Goal: Information Seeking & Learning: Learn about a topic

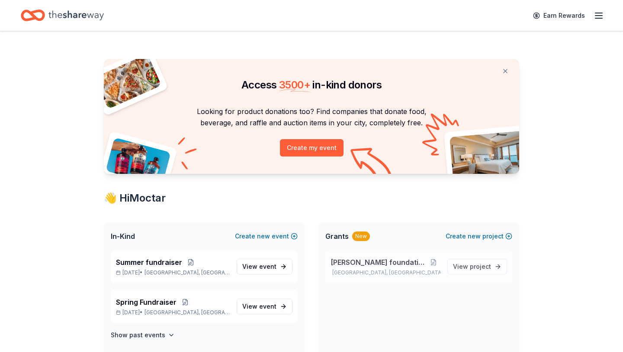
click at [379, 262] on span "[PERSON_NAME] foundation Grant" at bounding box center [379, 262] width 96 height 10
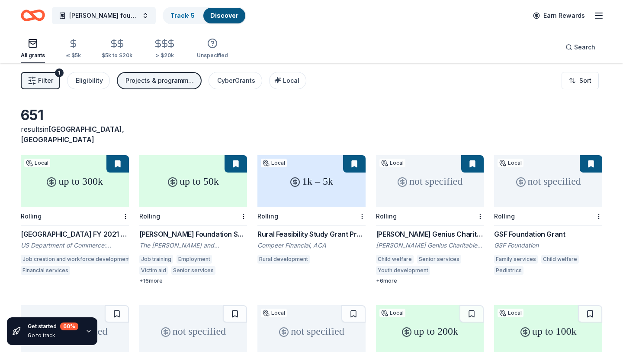
click at [77, 229] on div "[GEOGRAPHIC_DATA] FY 2021 – FY 2023 EDA Planning and Local Technical Assistance" at bounding box center [75, 234] width 108 height 10
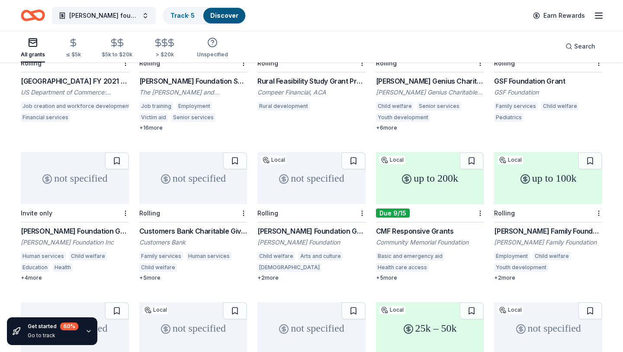
scroll to position [152, 0]
click at [59, 226] on div "[PERSON_NAME] Foundation Grant" at bounding box center [75, 231] width 108 height 10
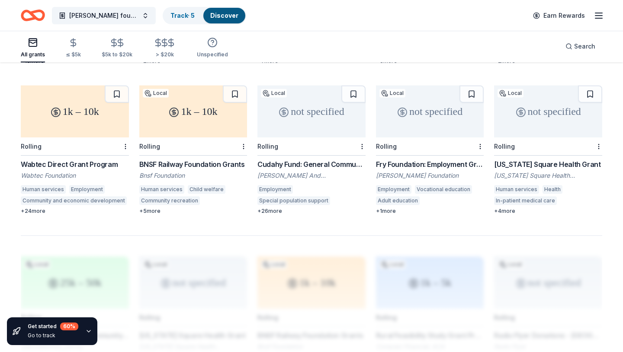
scroll to position [520, 0]
click at [202, 158] on div "BNSF Railway Foundation Grants" at bounding box center [193, 163] width 108 height 10
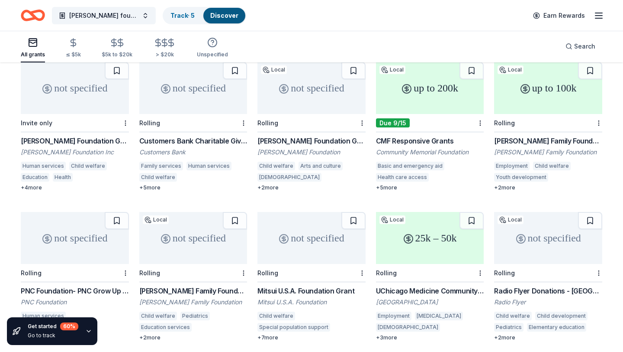
scroll to position [242, 0]
click at [392, 119] on div "Due 9/15" at bounding box center [393, 123] width 34 height 9
click at [417, 286] on div "UChicago Medicine Community Benefit Grants" at bounding box center [430, 291] width 108 height 10
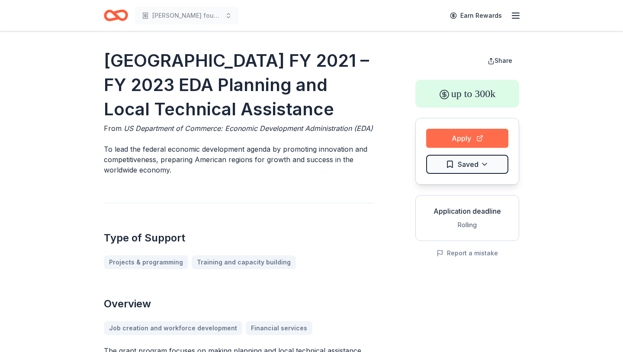
click at [468, 135] on button "Apply" at bounding box center [467, 138] width 82 height 19
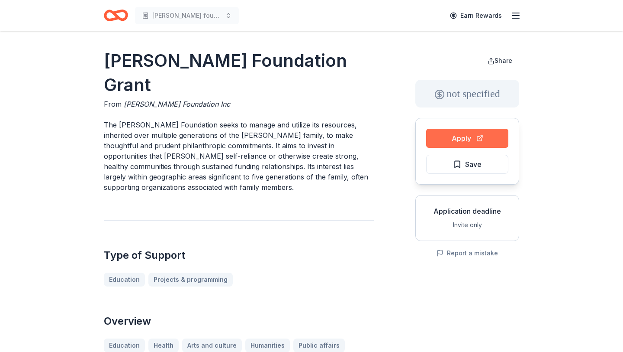
click at [457, 136] on button "Apply" at bounding box center [467, 138] width 82 height 19
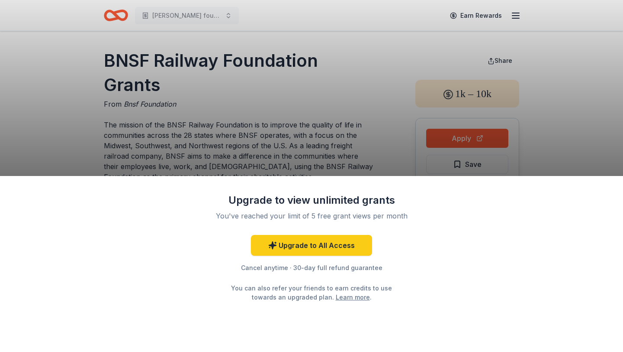
click at [461, 134] on div "Upgrade to view unlimited grants You've reached your limit of 5 free grant view…" at bounding box center [311, 176] width 623 height 352
click at [459, 140] on div "Upgrade to view unlimited grants You've reached your limit of 5 free grant view…" at bounding box center [311, 176] width 623 height 352
click at [255, 267] on div "Cancel anytime · 30-day full refund guarantee" at bounding box center [311, 267] width 225 height 10
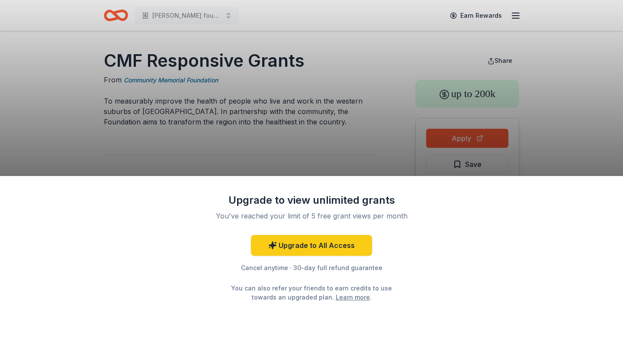
click at [472, 140] on div "Upgrade to view unlimited grants You've reached your limit of 5 free grant view…" at bounding box center [311, 176] width 623 height 352
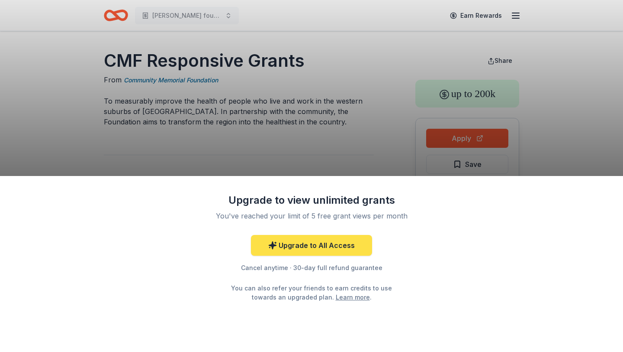
click at [347, 242] on link "Upgrade to All Access" at bounding box center [311, 245] width 121 height 21
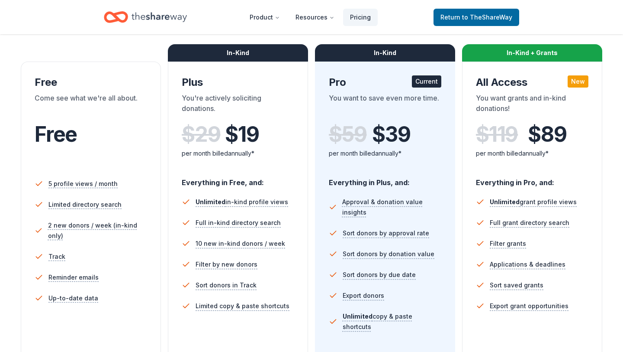
scroll to position [126, 0]
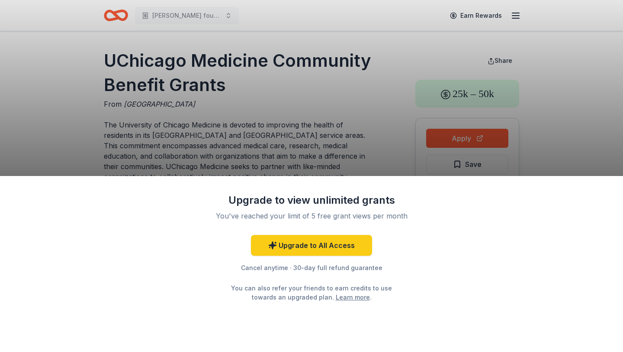
click at [482, 139] on div "Upgrade to view unlimited grants You've reached your limit of 5 free grant view…" at bounding box center [311, 176] width 623 height 352
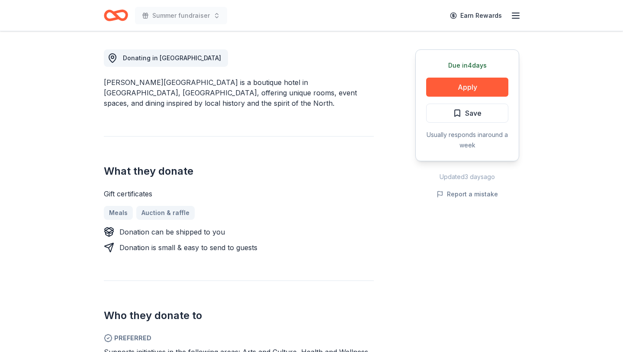
scroll to position [235, 0]
click at [497, 81] on button "Apply" at bounding box center [467, 86] width 82 height 19
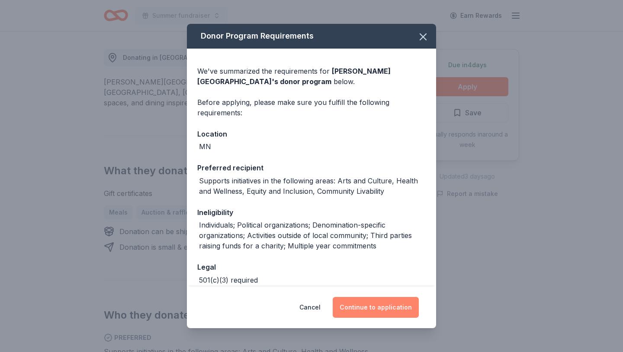
click at [379, 307] on button "Continue to application" at bounding box center [376, 307] width 86 height 21
